Goal: Find specific page/section: Find specific page/section

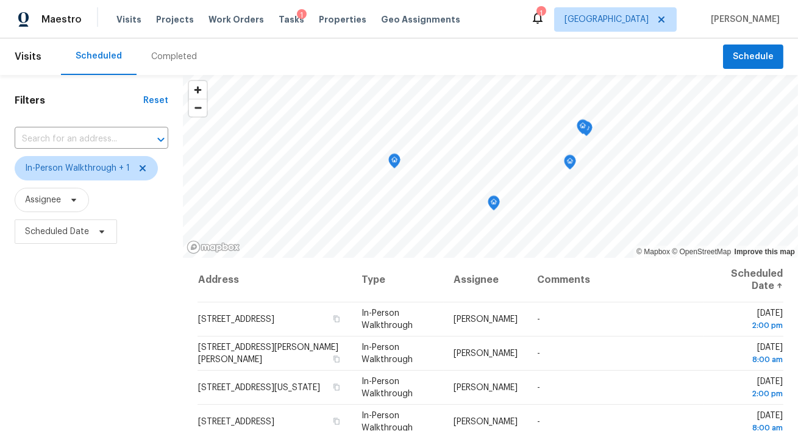
scroll to position [23, 0]
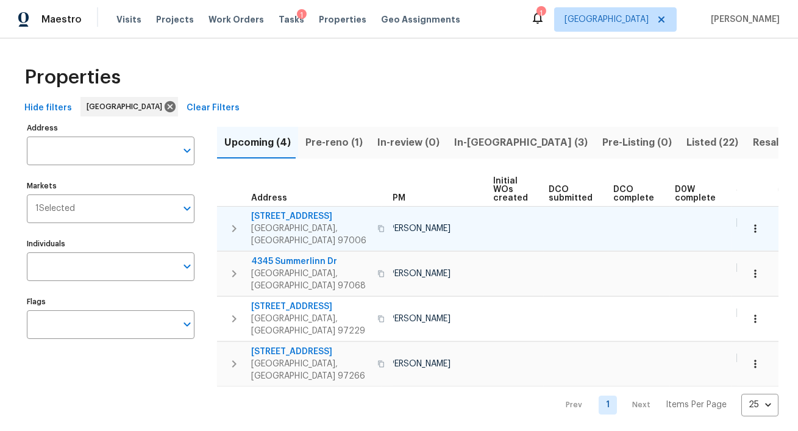
scroll to position [0, 213]
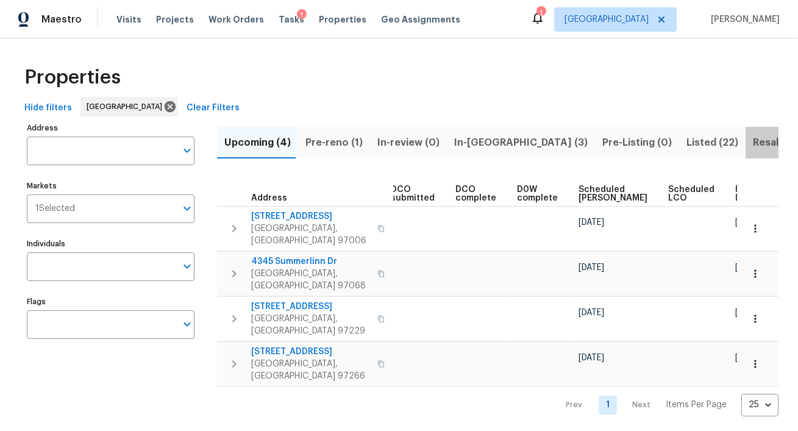
click at [753, 144] on span "Resale (17)" at bounding box center [779, 142] width 52 height 17
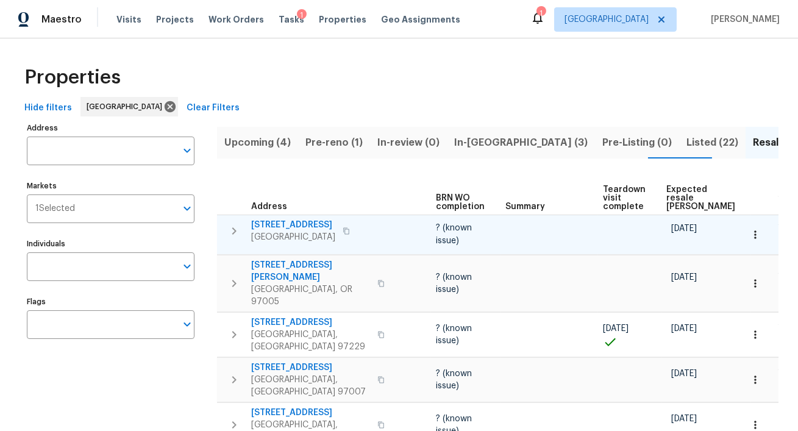
scroll to position [0, 157]
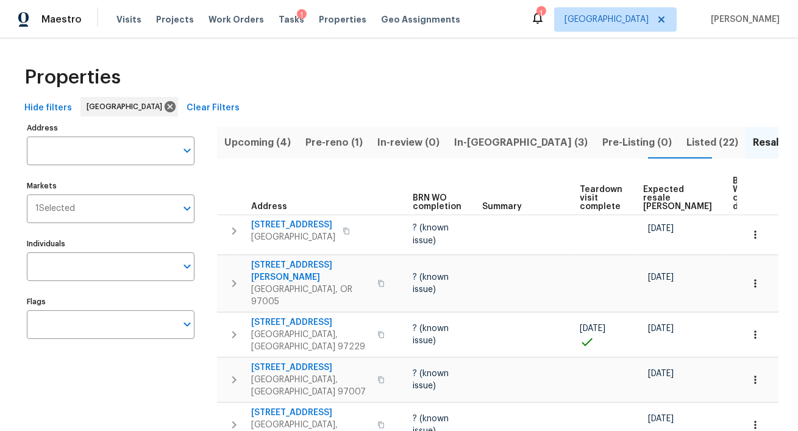
click at [653, 187] on span "Expected resale COE" at bounding box center [677, 198] width 69 height 26
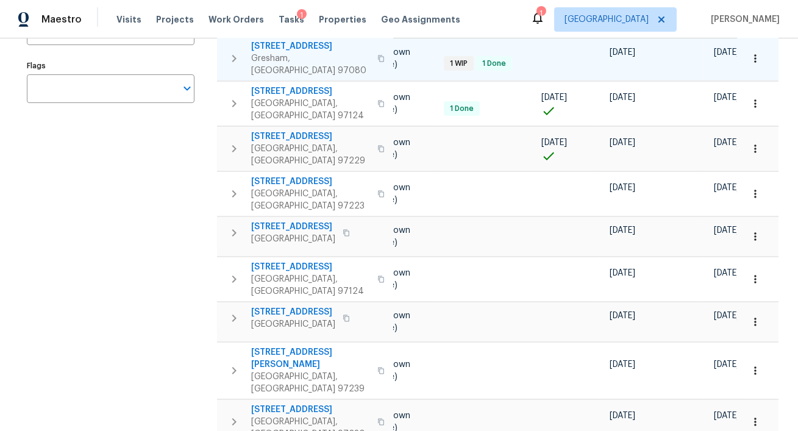
scroll to position [249, 0]
